Goal: Task Accomplishment & Management: Complete application form

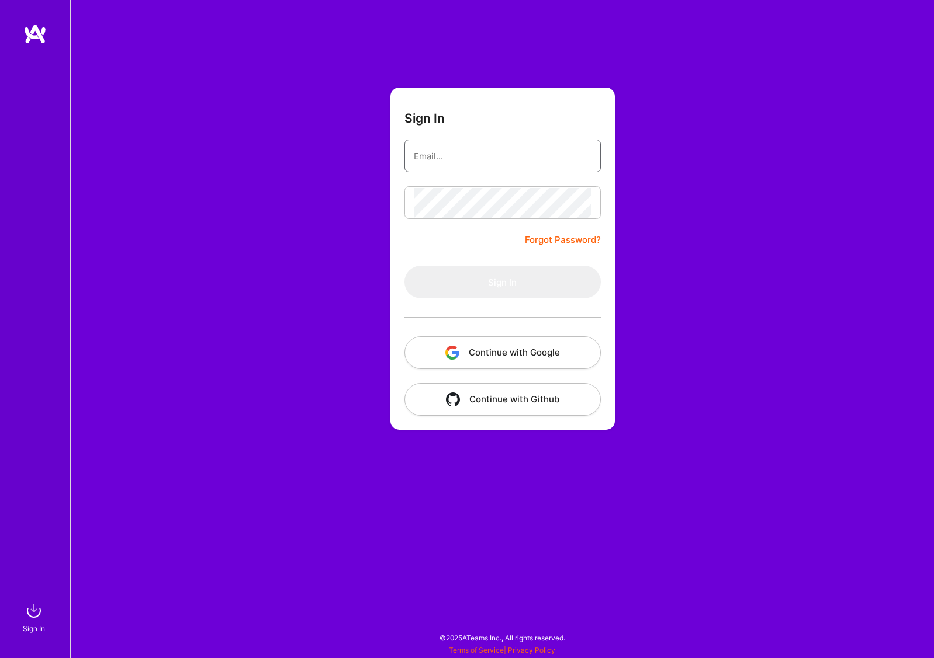
click at [467, 155] on input "email" at bounding box center [503, 156] width 178 height 30
type input "[EMAIL_ADDRESS][DOMAIN_NAME]"
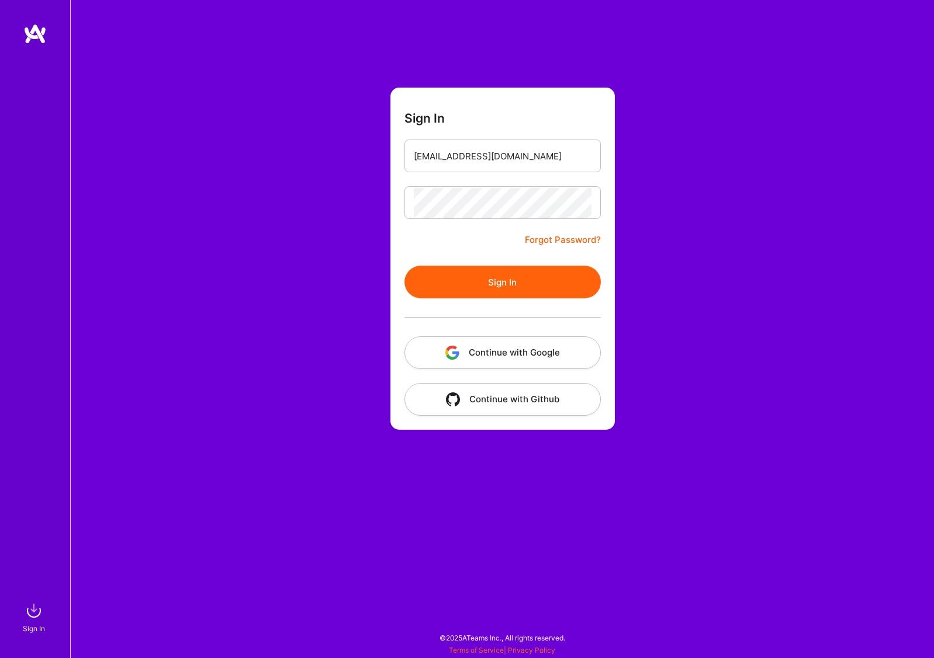
click at [504, 283] on button "Sign In" at bounding box center [502, 282] width 196 height 33
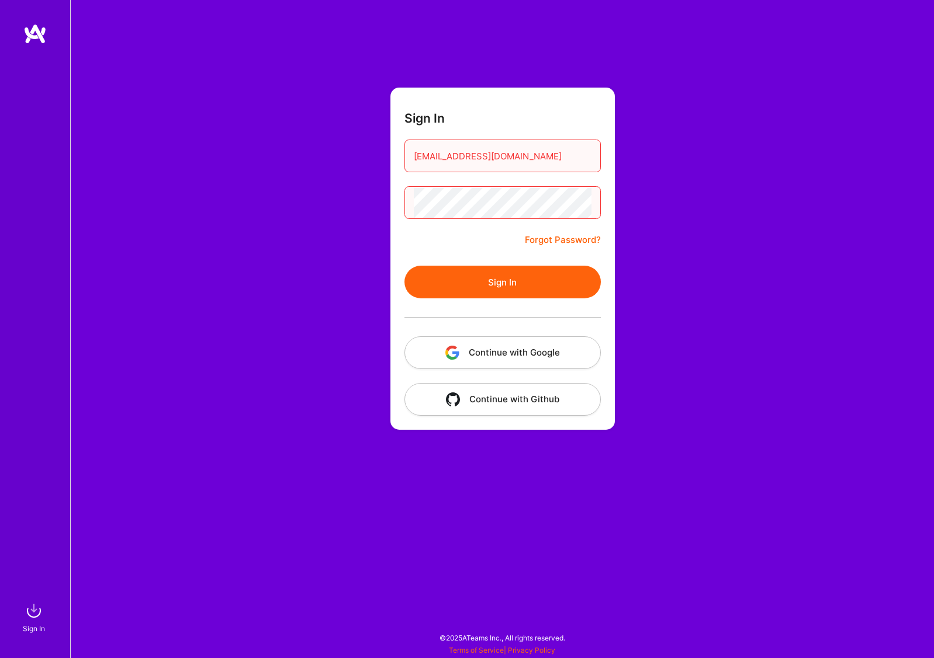
click at [506, 351] on button "Continue with Google" at bounding box center [502, 353] width 196 height 33
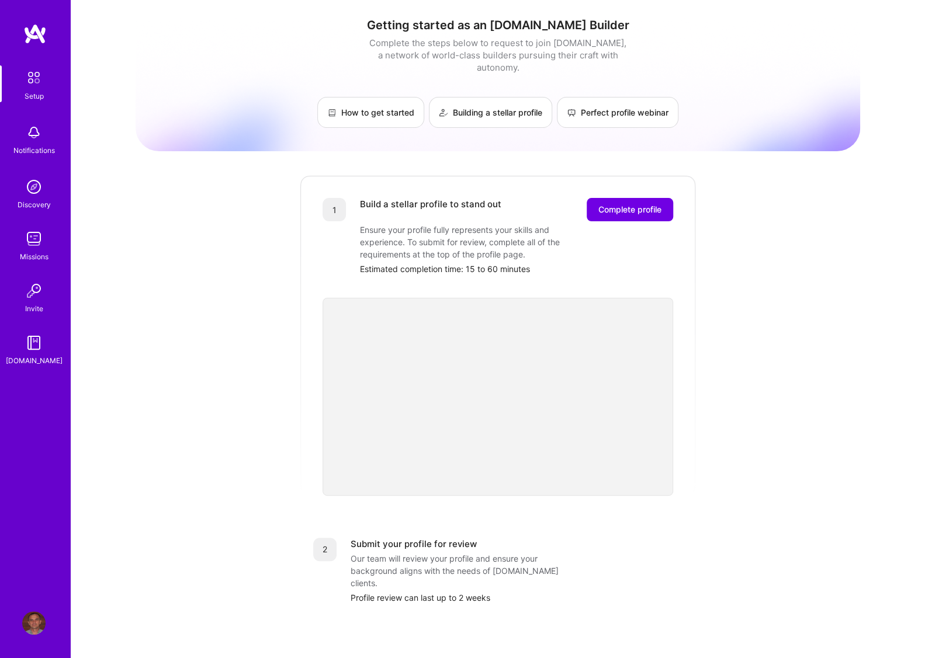
click at [122, 169] on div "Getting started as an [DOMAIN_NAME] Builder Complete the steps below to request…" at bounding box center [498, 456] width 854 height 913
click at [33, 131] on img at bounding box center [33, 132] width 23 height 23
click at [31, 63] on div "Setup Notifications Discovery Missions Invite [DOMAIN_NAME]" at bounding box center [35, 309] width 70 height 572
click at [29, 74] on img at bounding box center [34, 77] width 25 height 25
click at [37, 82] on img at bounding box center [34, 77] width 25 height 25
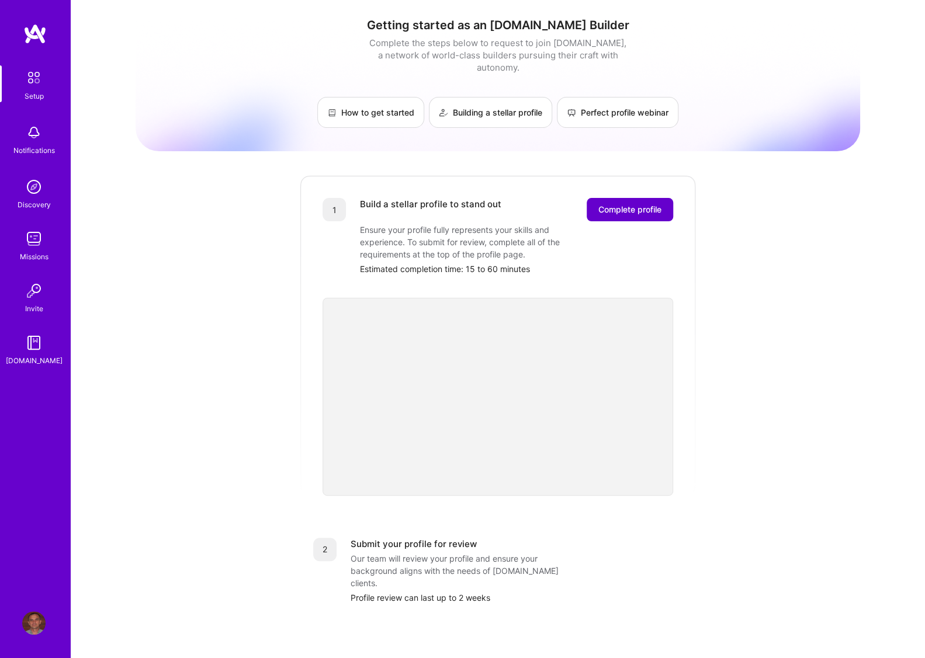
click at [624, 204] on span "Complete profile" at bounding box center [629, 210] width 63 height 12
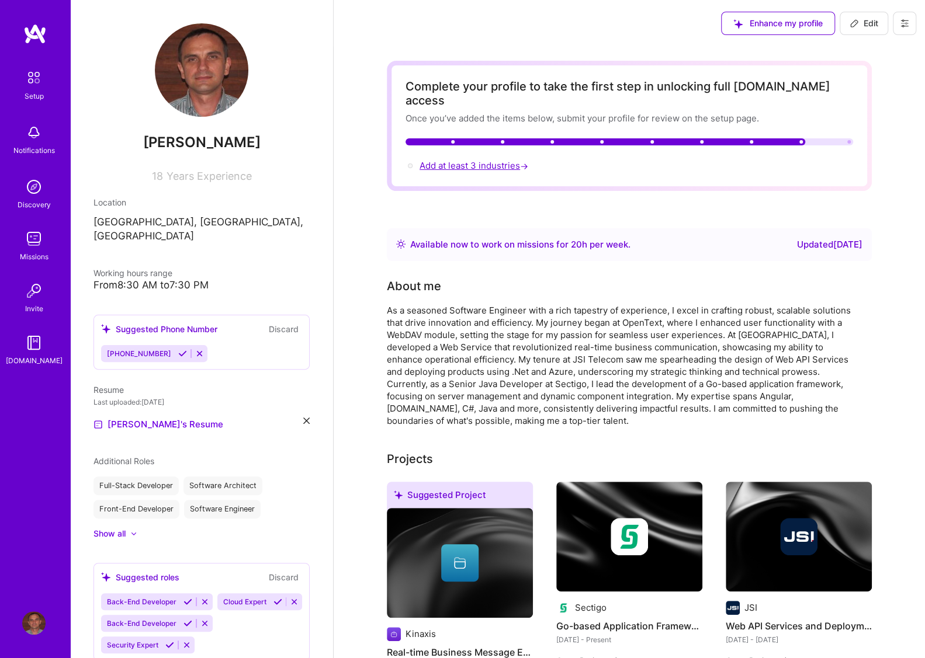
click at [482, 160] on span "Add at least 3 industries →" at bounding box center [474, 165] width 111 height 11
select select "US"
select select "Right Now"
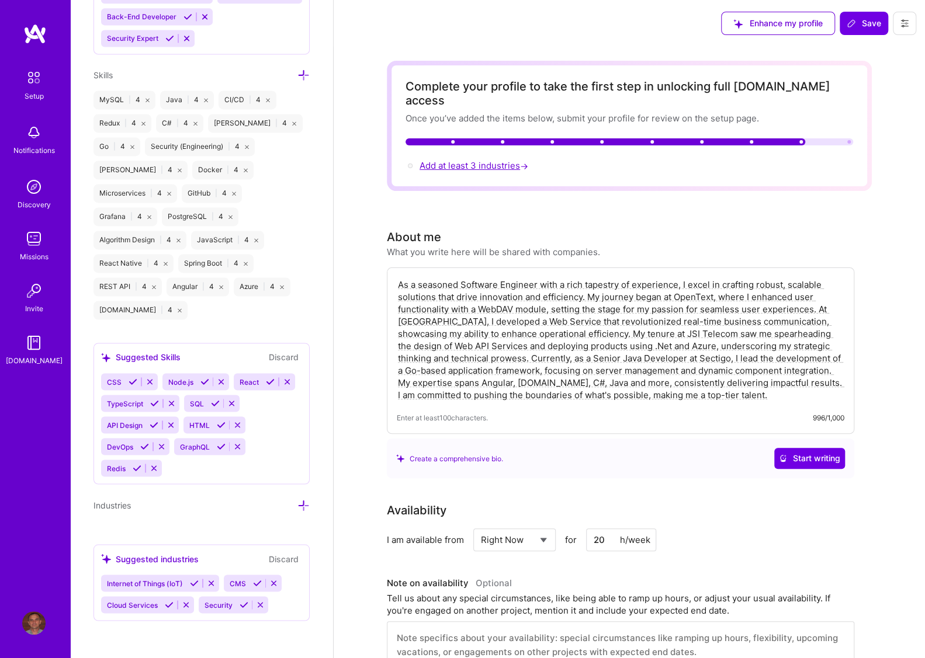
scroll to position [1041, 0]
click at [297, 505] on icon at bounding box center [303, 506] width 12 height 12
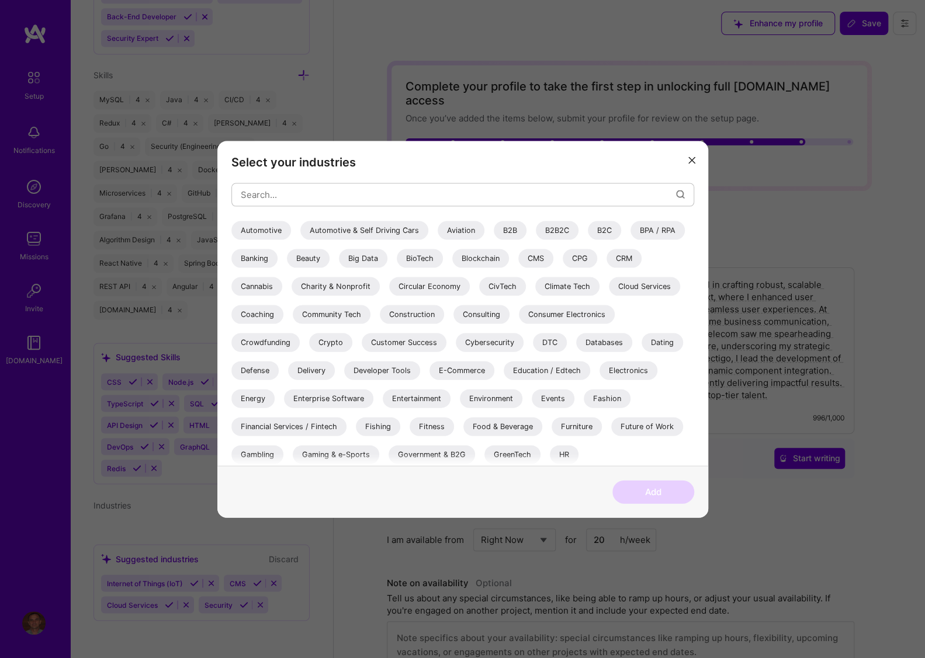
scroll to position [95, 0]
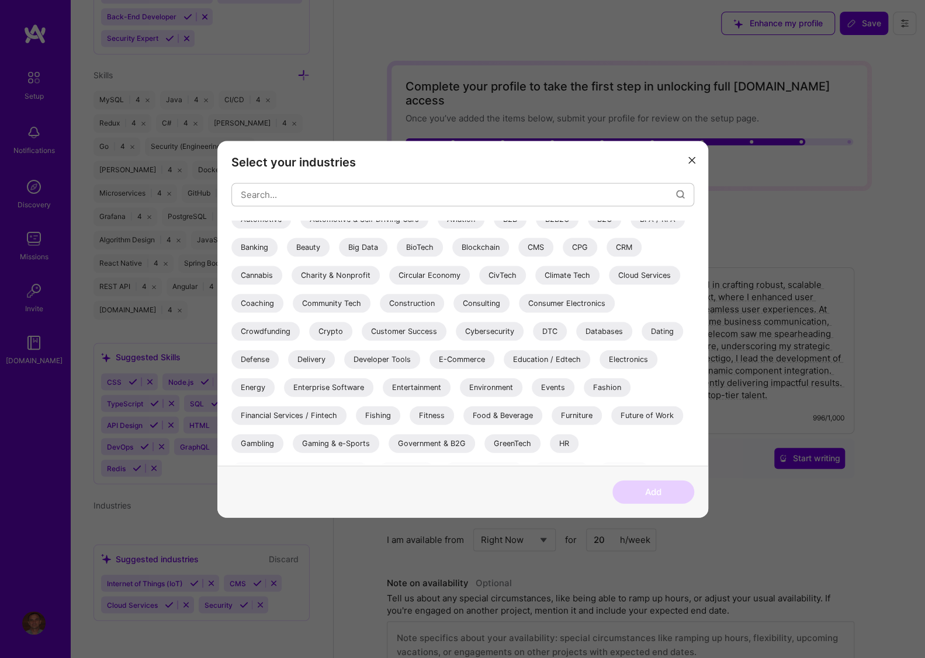
click at [326, 390] on div "Enterprise Software" at bounding box center [328, 387] width 89 height 19
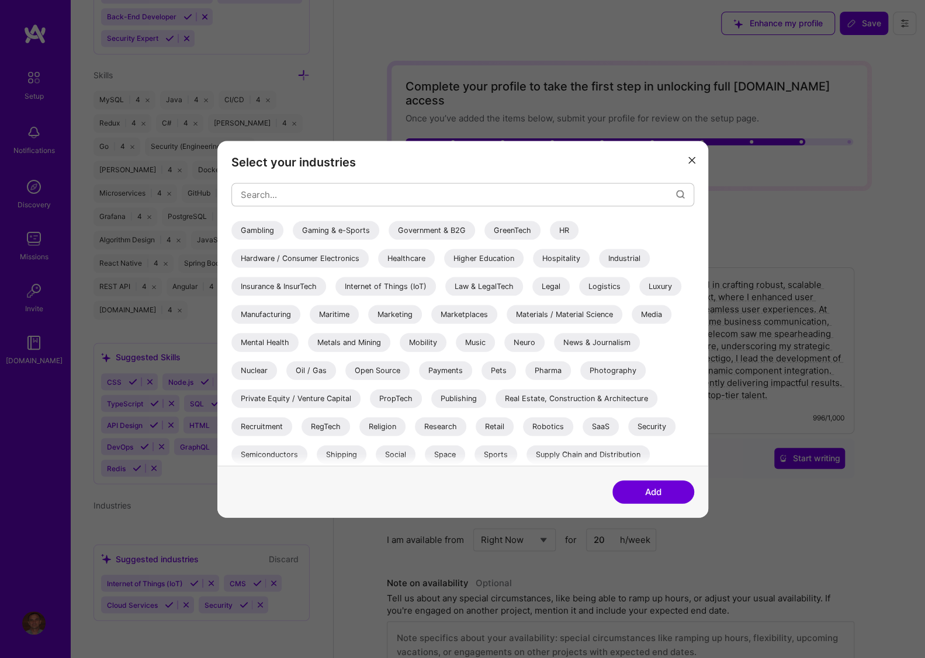
scroll to position [339, 0]
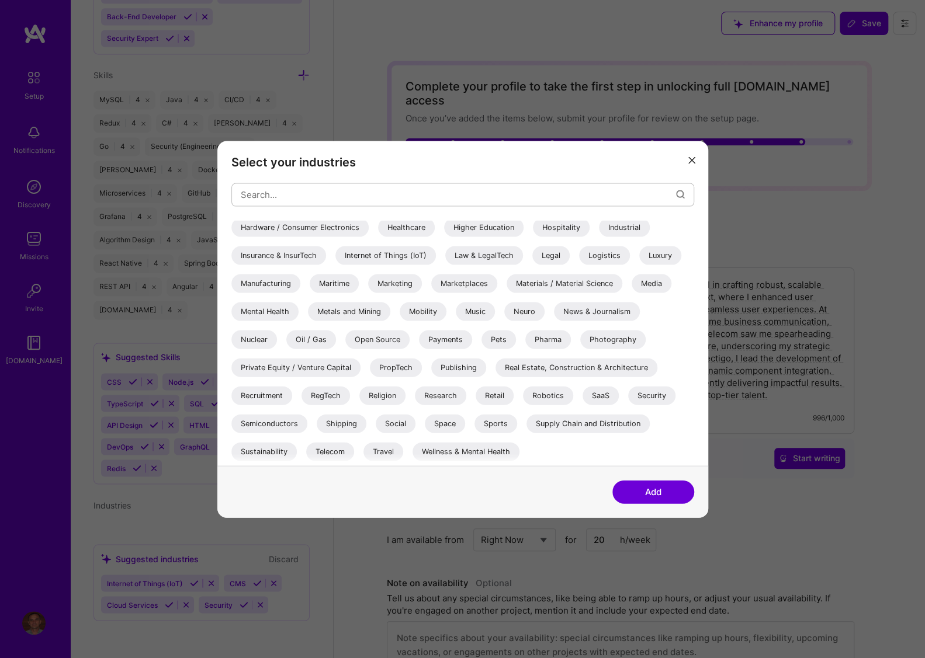
click at [322, 455] on div "Telecom" at bounding box center [330, 451] width 48 height 19
click at [654, 397] on div "Security" at bounding box center [651, 395] width 47 height 19
click at [595, 425] on div "Supply Chain and Distribution" at bounding box center [587, 423] width 123 height 19
click at [654, 494] on button "Add" at bounding box center [653, 491] width 82 height 23
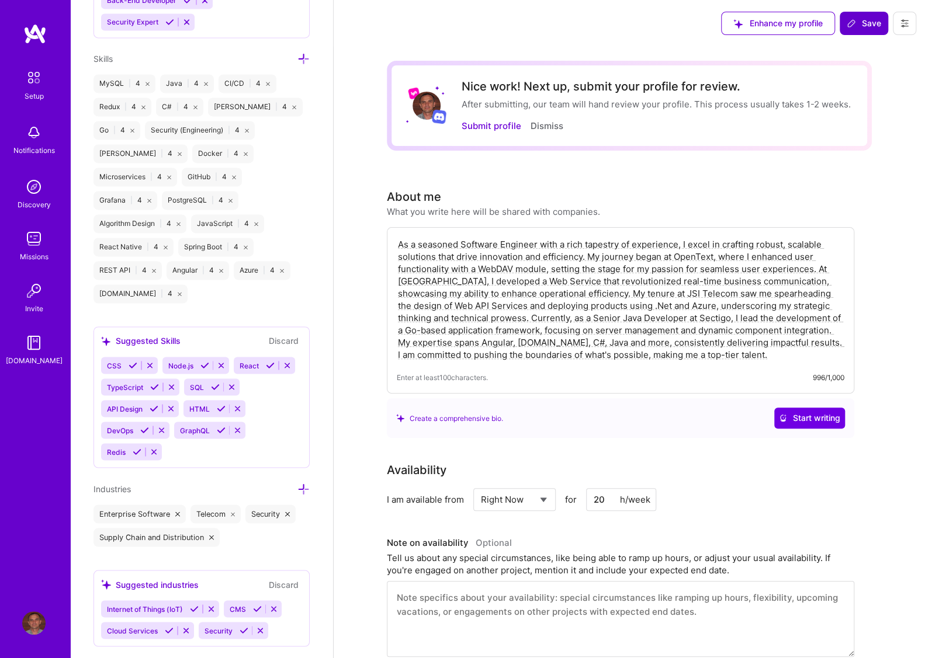
click at [879, 23] on span "Save" at bounding box center [864, 24] width 34 height 12
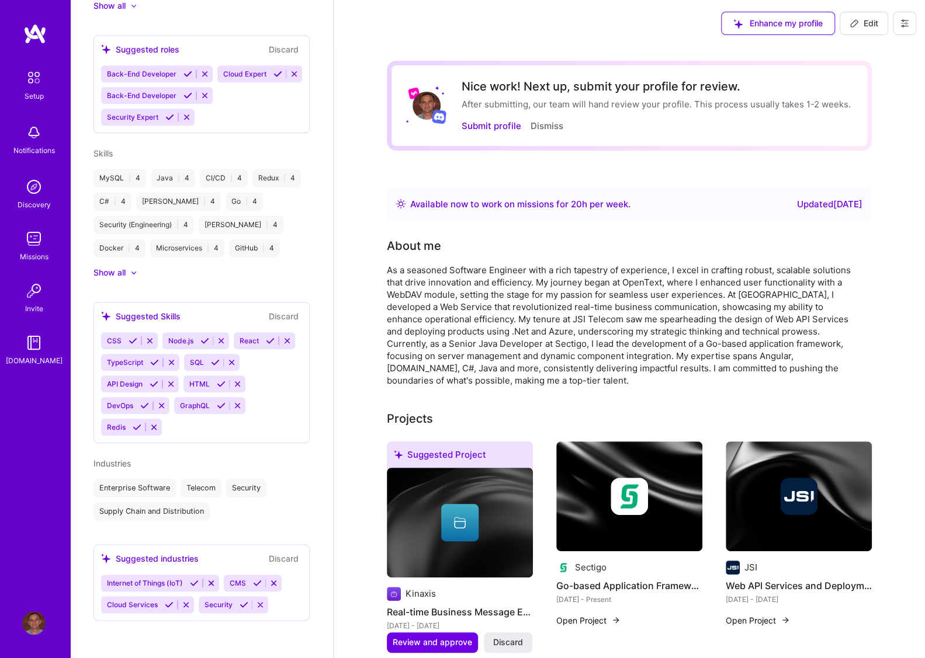
scroll to position [534, 0]
click at [512, 126] on button "Submit profile" at bounding box center [492, 126] width 60 height 12
select select "US"
select select "Right Now"
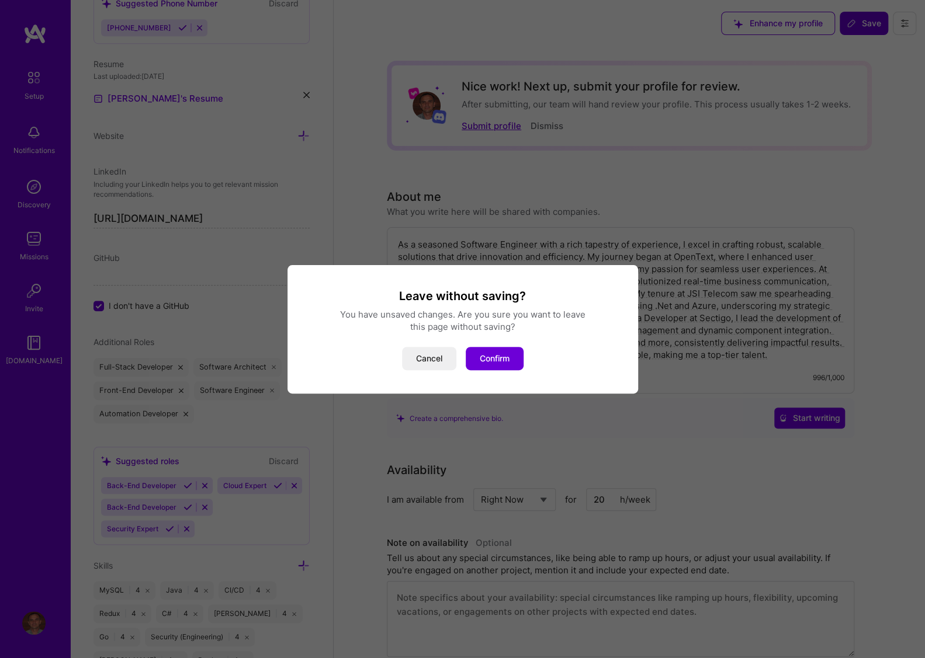
scroll to position [421, 0]
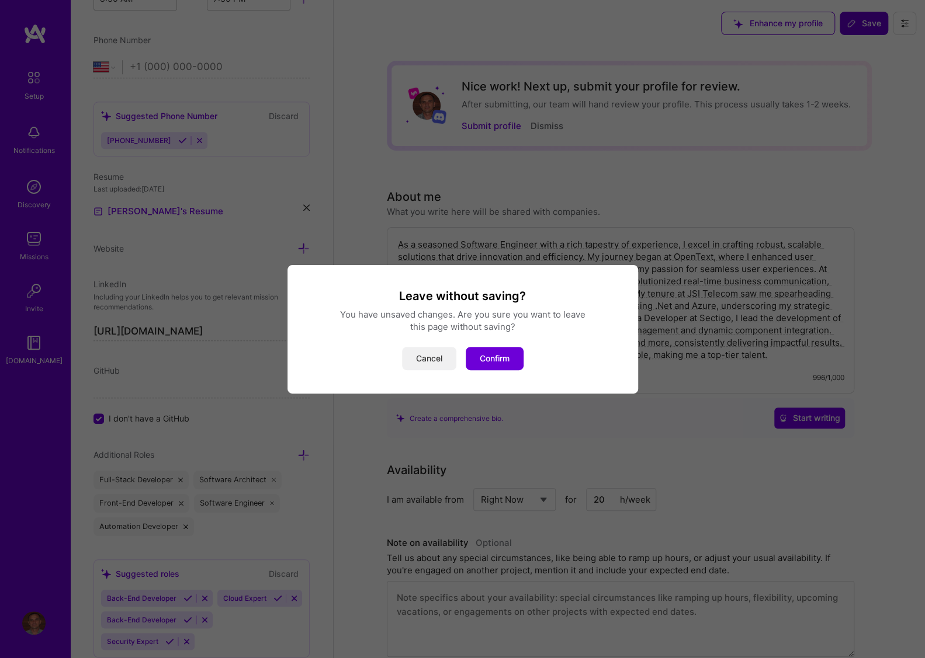
click at [431, 356] on button "Cancel" at bounding box center [429, 358] width 54 height 23
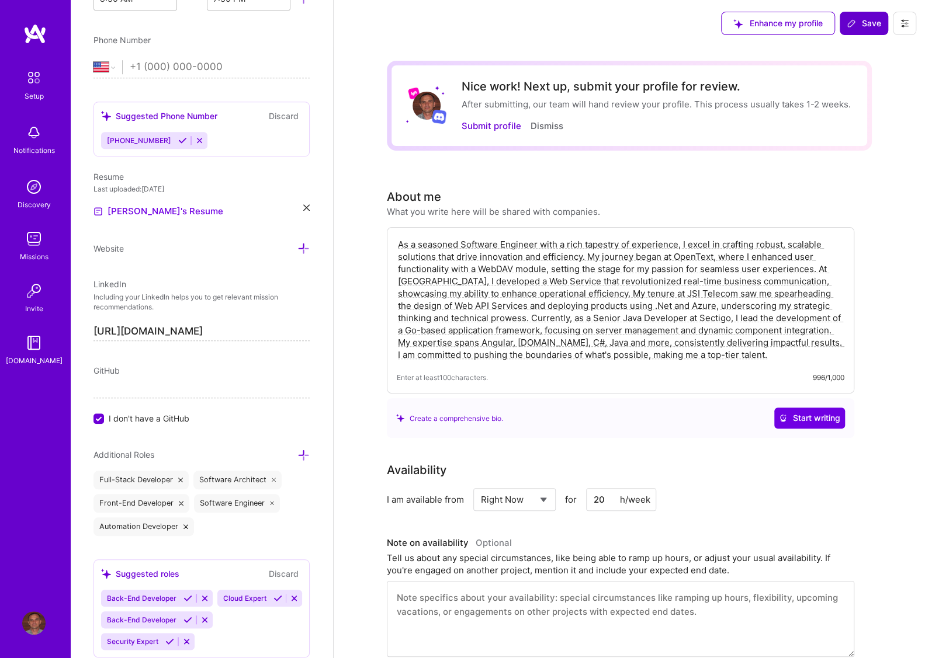
click at [853, 31] on button "Save" at bounding box center [864, 23] width 48 height 23
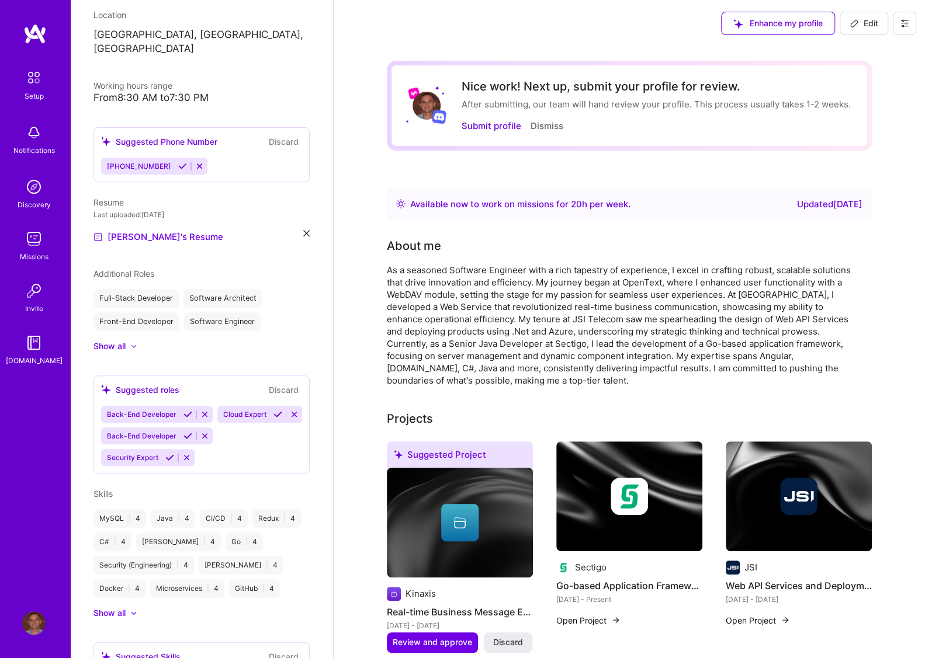
scroll to position [164, 0]
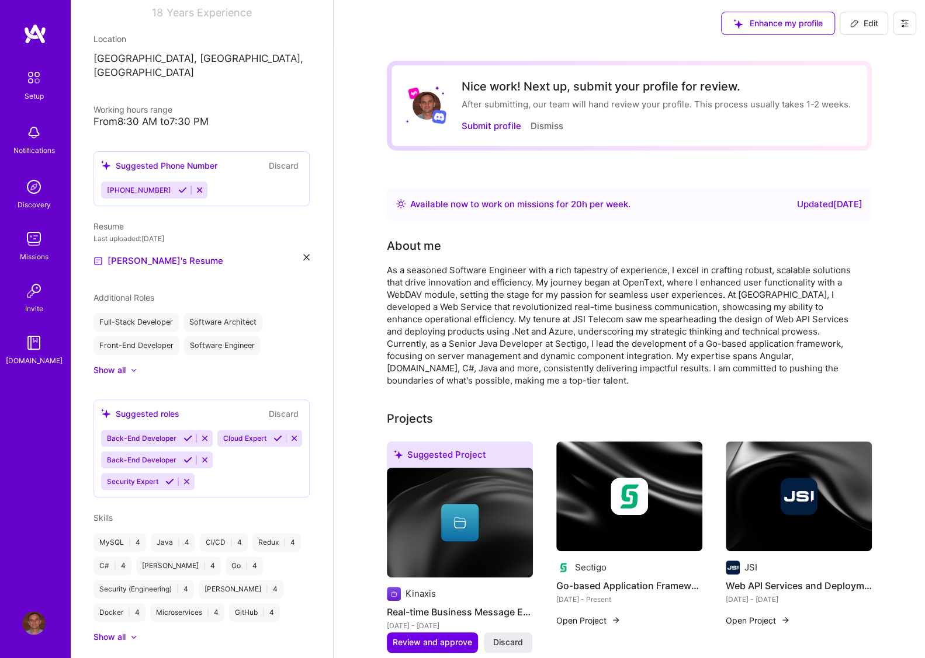
click at [188, 160] on div "Suggested Phone Number" at bounding box center [159, 166] width 116 height 12
click at [178, 186] on icon at bounding box center [182, 190] width 9 height 9
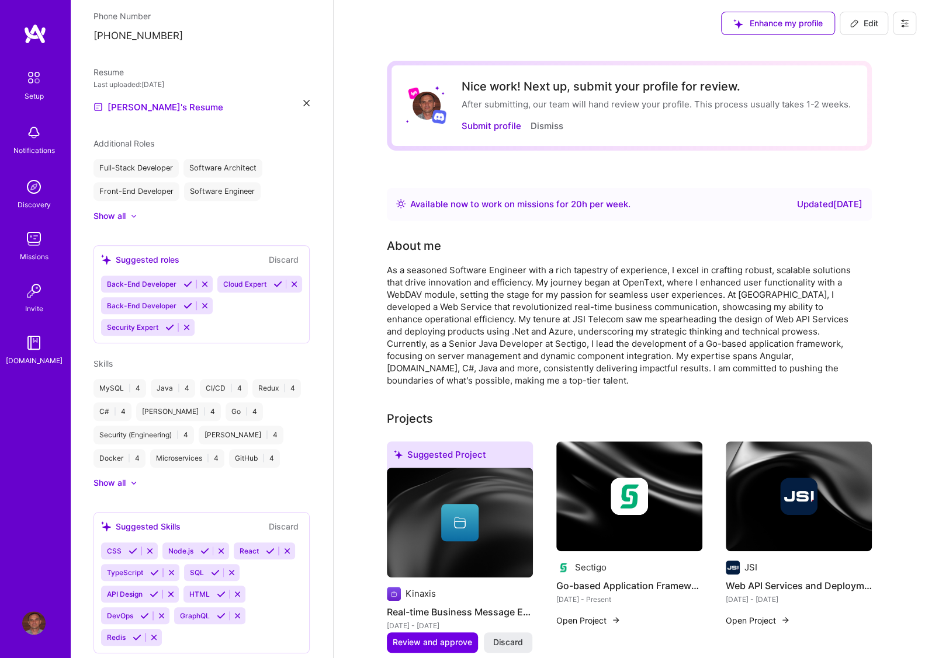
scroll to position [339, 0]
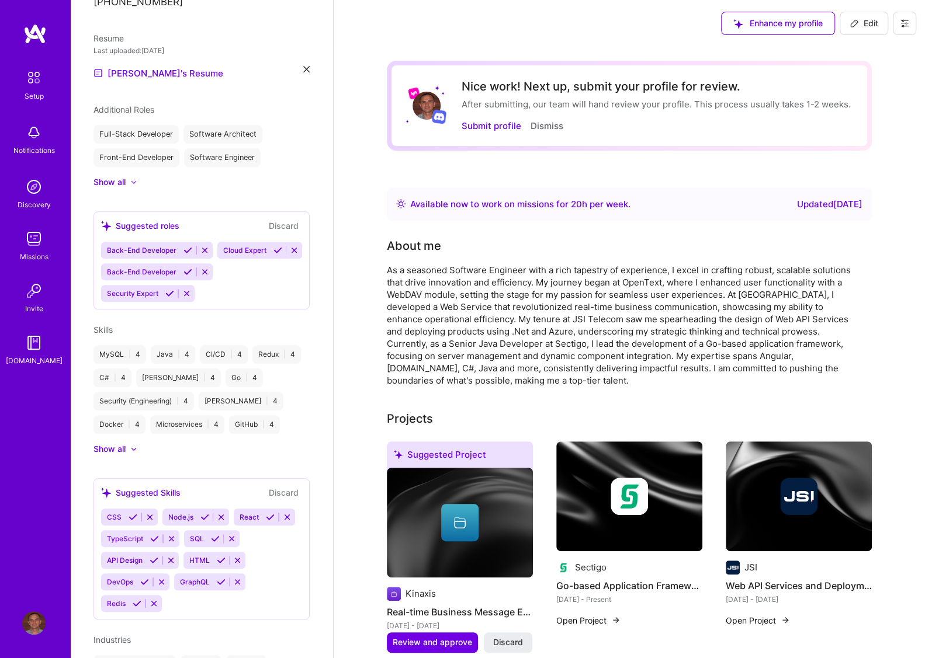
click at [230, 125] on div "Software Architect" at bounding box center [222, 134] width 79 height 19
click at [217, 125] on div "Software Architect" at bounding box center [222, 134] width 79 height 19
click at [235, 125] on div "Software Architect" at bounding box center [222, 134] width 79 height 19
click at [212, 125] on div "Software Architect" at bounding box center [222, 134] width 79 height 19
click at [244, 125] on div "Software Architect" at bounding box center [222, 134] width 79 height 19
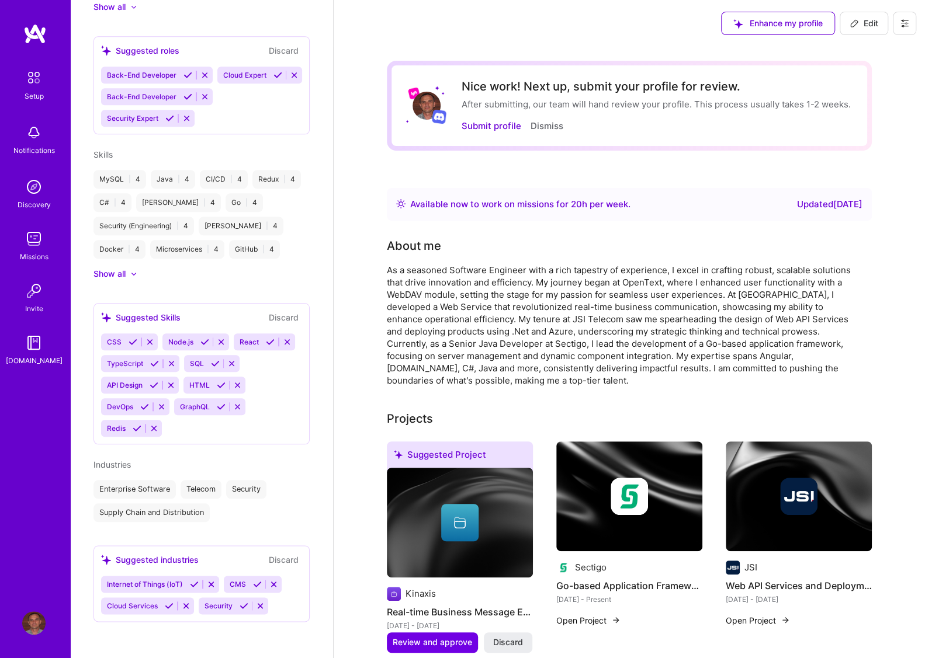
scroll to position [522, 0]
click at [131, 342] on icon at bounding box center [133, 341] width 9 height 9
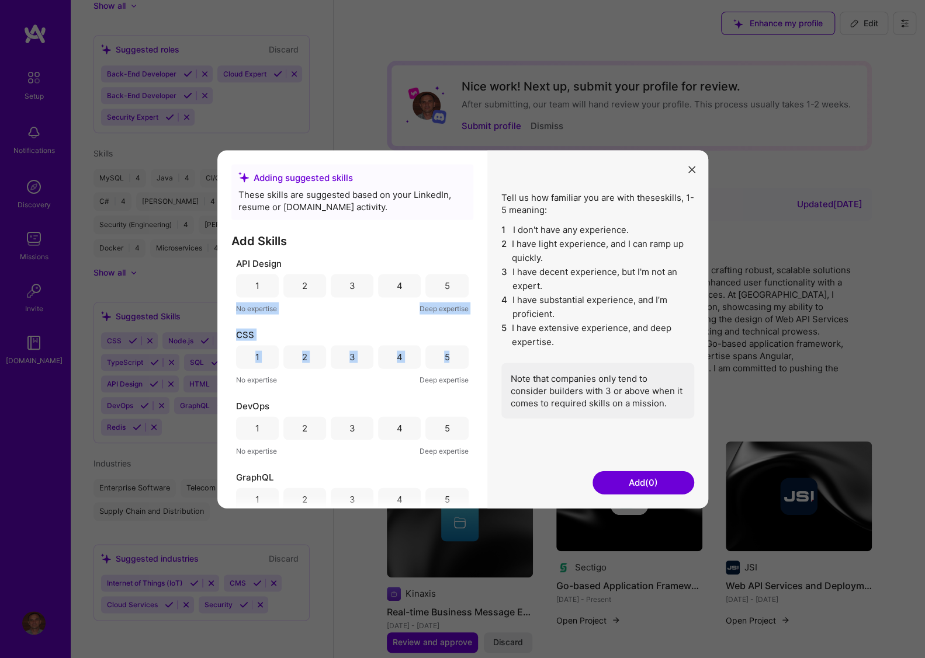
drag, startPoint x: 466, startPoint y: 288, endPoint x: 466, endPoint y: 361, distance: 73.0
click at [466, 364] on div "API Design 1 2 3 4 5 No expertise Deep expertise CSS 1 2 3 4 5 No expertise Dee…" at bounding box center [352, 382] width 242 height 251
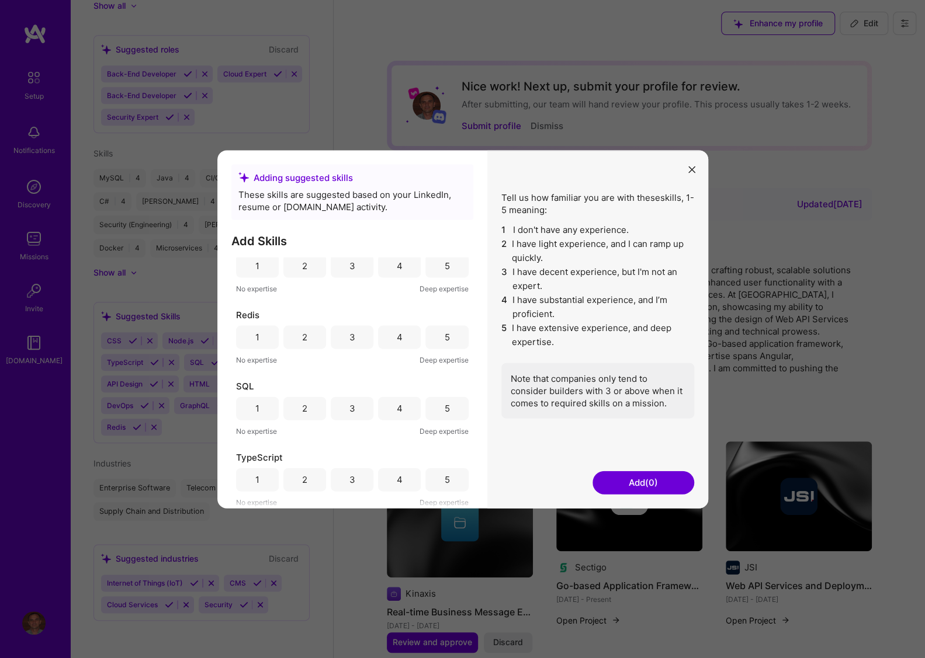
click at [693, 169] on icon "modal" at bounding box center [691, 170] width 7 height 7
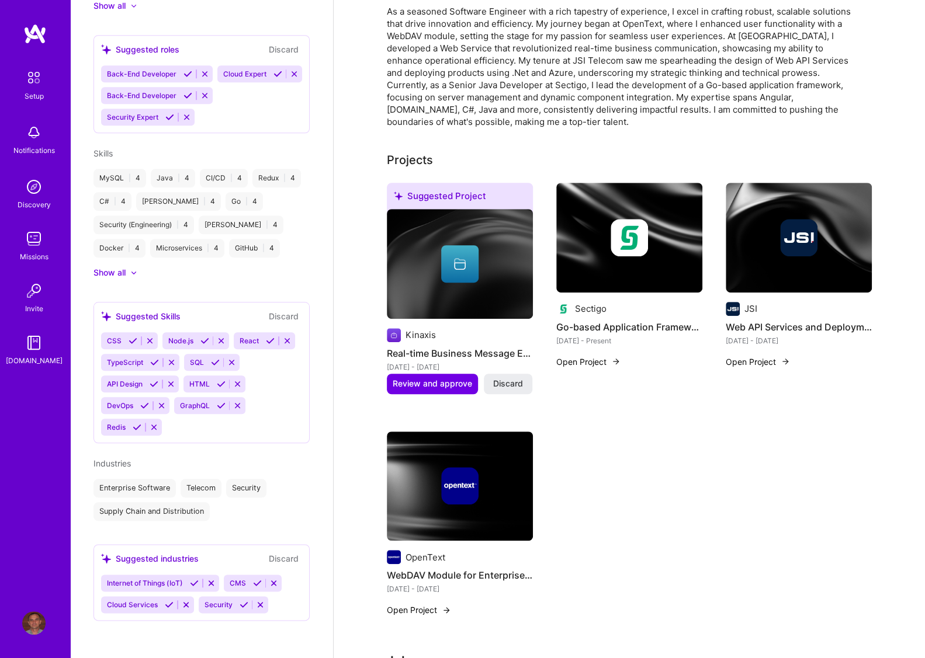
scroll to position [0, 0]
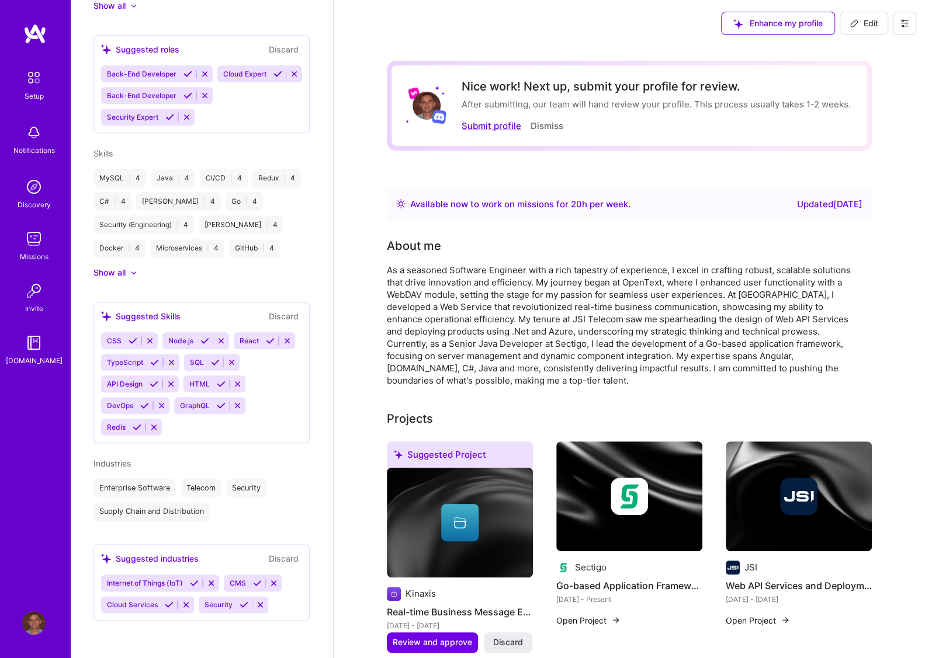
click at [470, 126] on button "Submit profile" at bounding box center [492, 126] width 60 height 12
select select "Right Now"
select select "CA"
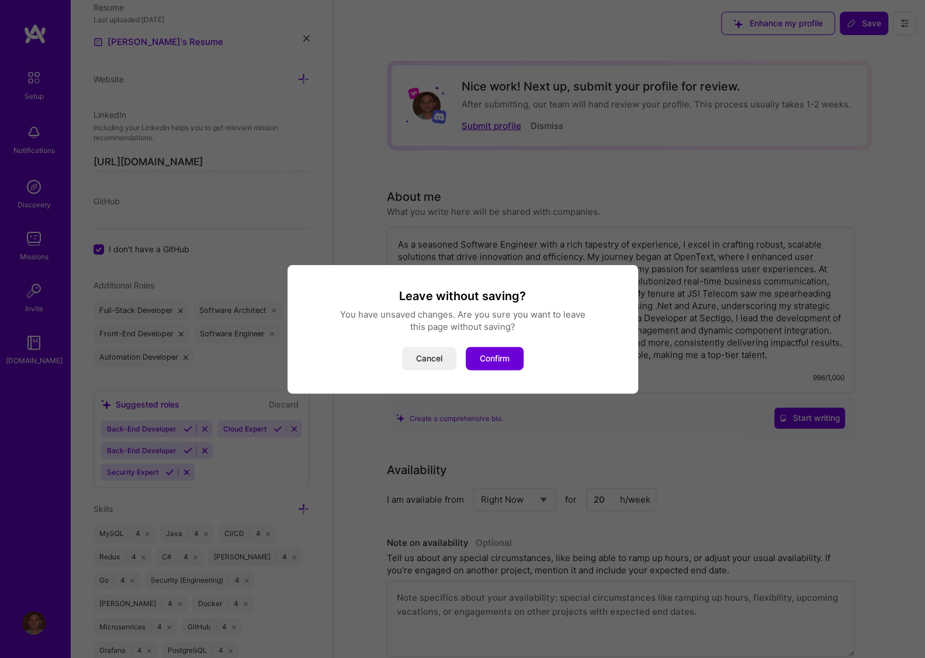
scroll to position [353, 0]
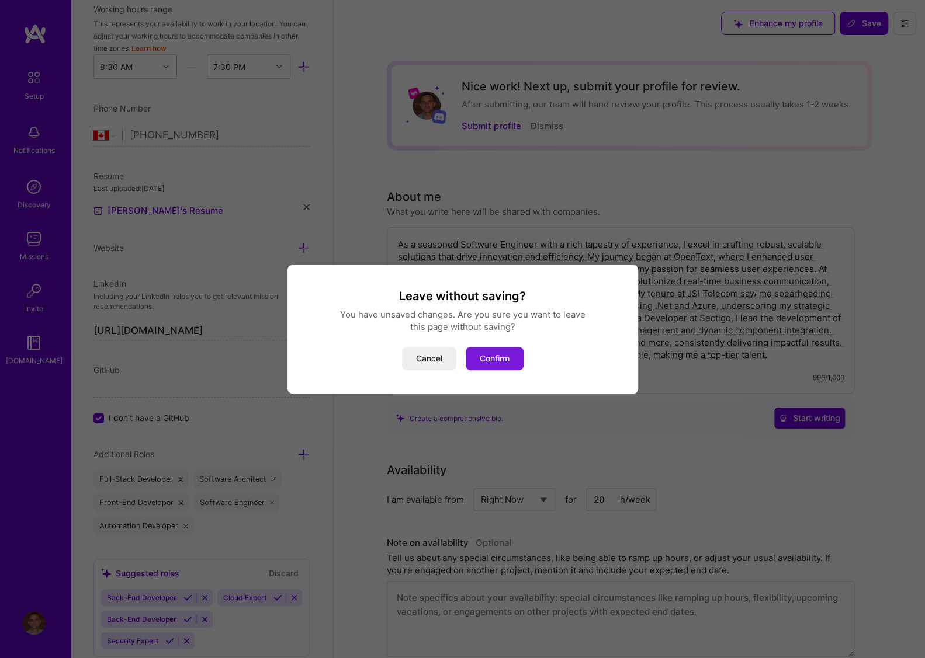
click at [490, 355] on button "Confirm" at bounding box center [495, 358] width 58 height 23
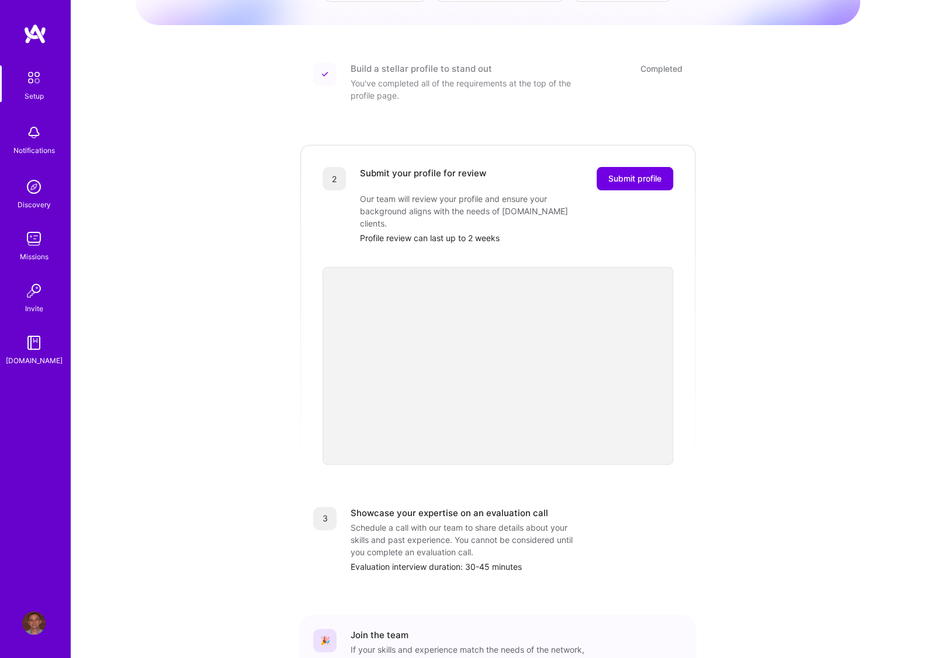
scroll to position [202, 0]
